Goal: Check status: Check status

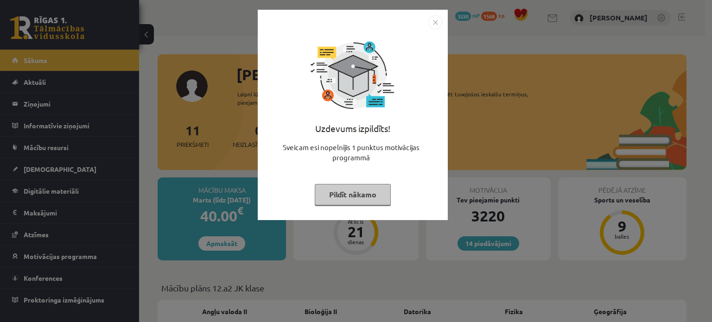
click at [434, 22] on img "Close" at bounding box center [436, 22] width 14 height 14
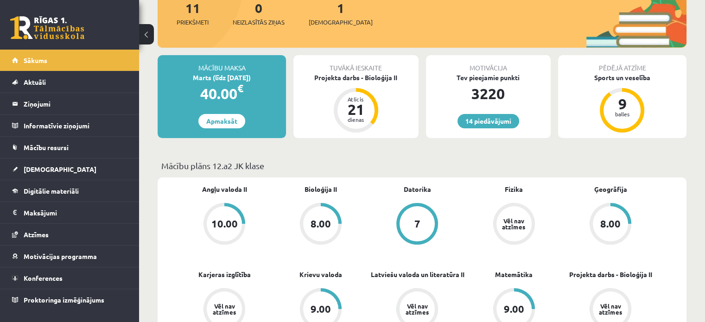
scroll to position [104, 0]
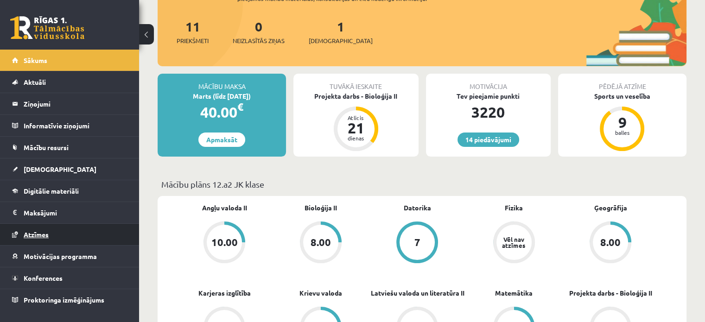
click at [38, 234] on span "Atzīmes" at bounding box center [36, 235] width 25 height 8
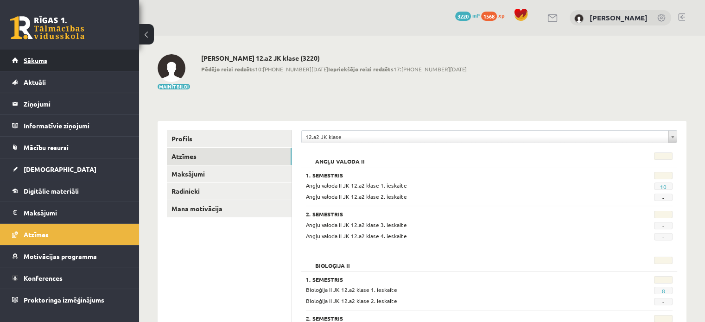
click at [37, 58] on span "Sākums" at bounding box center [36, 60] width 24 height 8
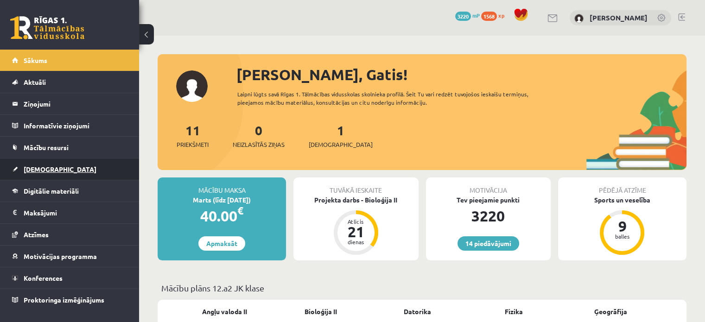
click at [42, 168] on span "[DEMOGRAPHIC_DATA]" at bounding box center [60, 169] width 73 height 8
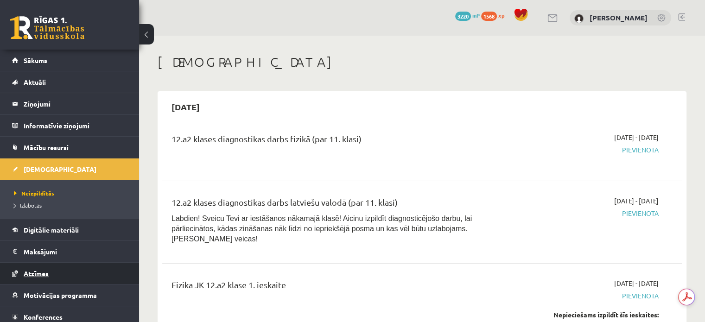
click at [33, 273] on span "Atzīmes" at bounding box center [36, 273] width 25 height 8
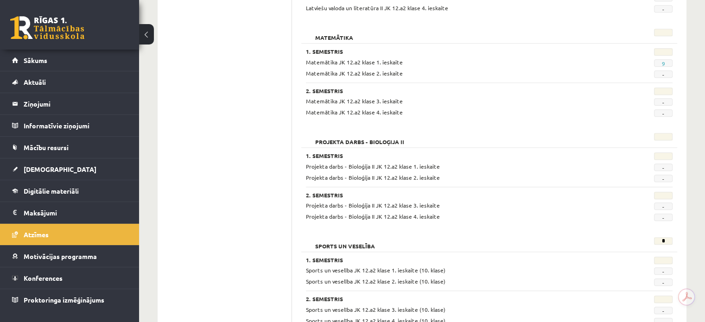
scroll to position [894, 0]
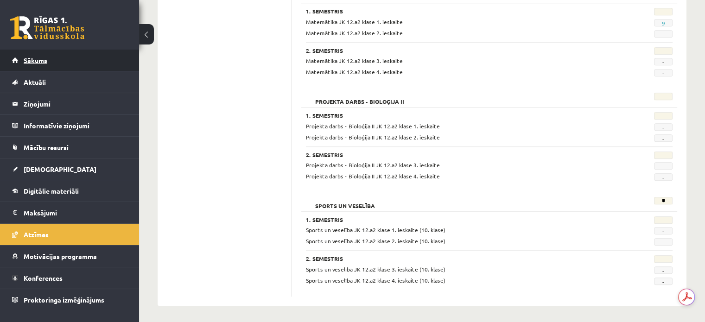
click at [36, 58] on span "Sākums" at bounding box center [36, 60] width 24 height 8
